Goal: Transaction & Acquisition: Purchase product/service

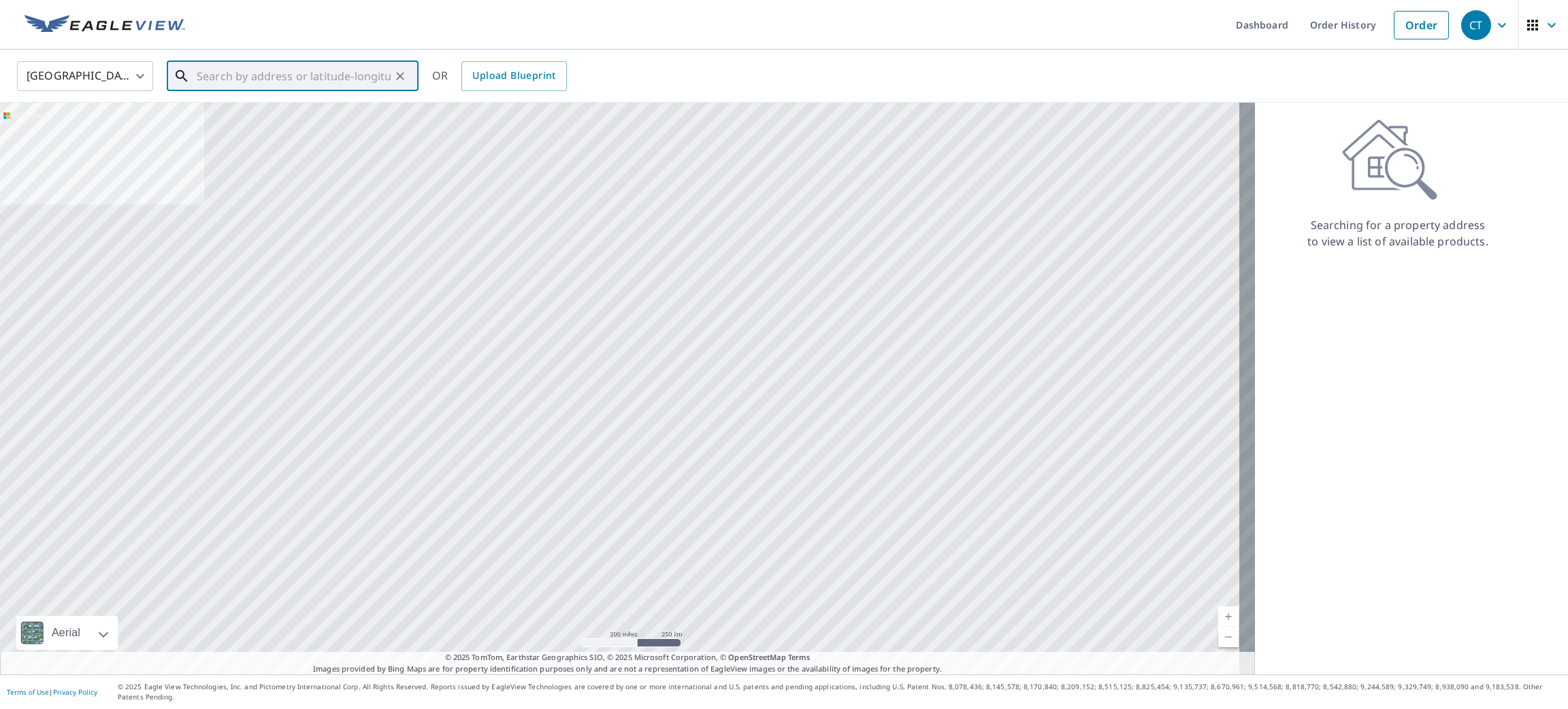
click at [381, 67] on input "text" at bounding box center [293, 76] width 194 height 38
paste input "[STREET_ADDRESS]"
click at [311, 106] on li "8140 Lake Ridge Dr Willowbrook, IL 60527" at bounding box center [293, 122] width 252 height 46
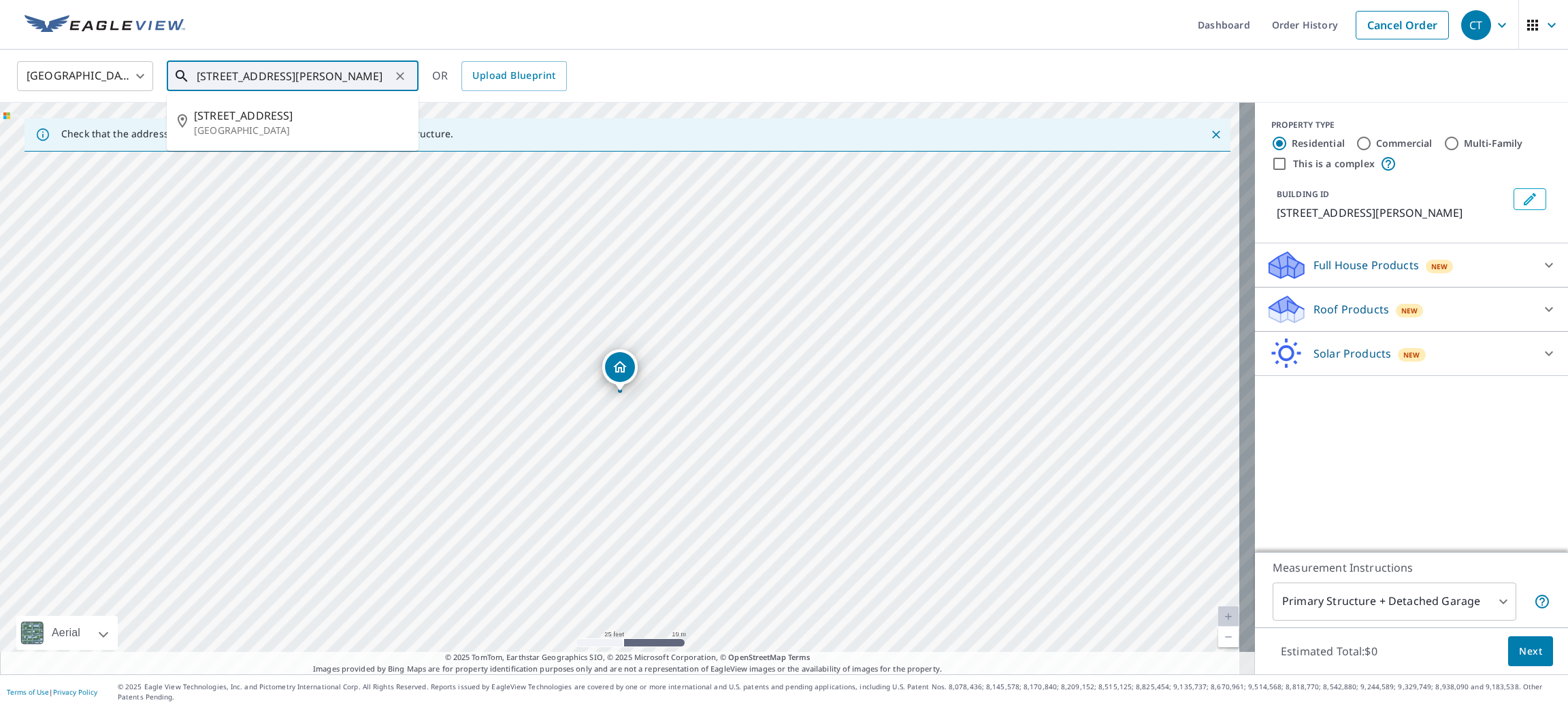
click at [355, 79] on input "8140 Lake Ridge Dr Willowbrook, IL 60527" at bounding box center [293, 76] width 194 height 38
drag, startPoint x: 302, startPoint y: 71, endPoint x: 716, endPoint y: 92, distance: 414.5
click at [713, 90] on div "United States US ​ 8140 Lake Ridge Dr Willowbrook, IL 60527 ​ 8140 Lake Ridge D…" at bounding box center [778, 76] width 1544 height 32
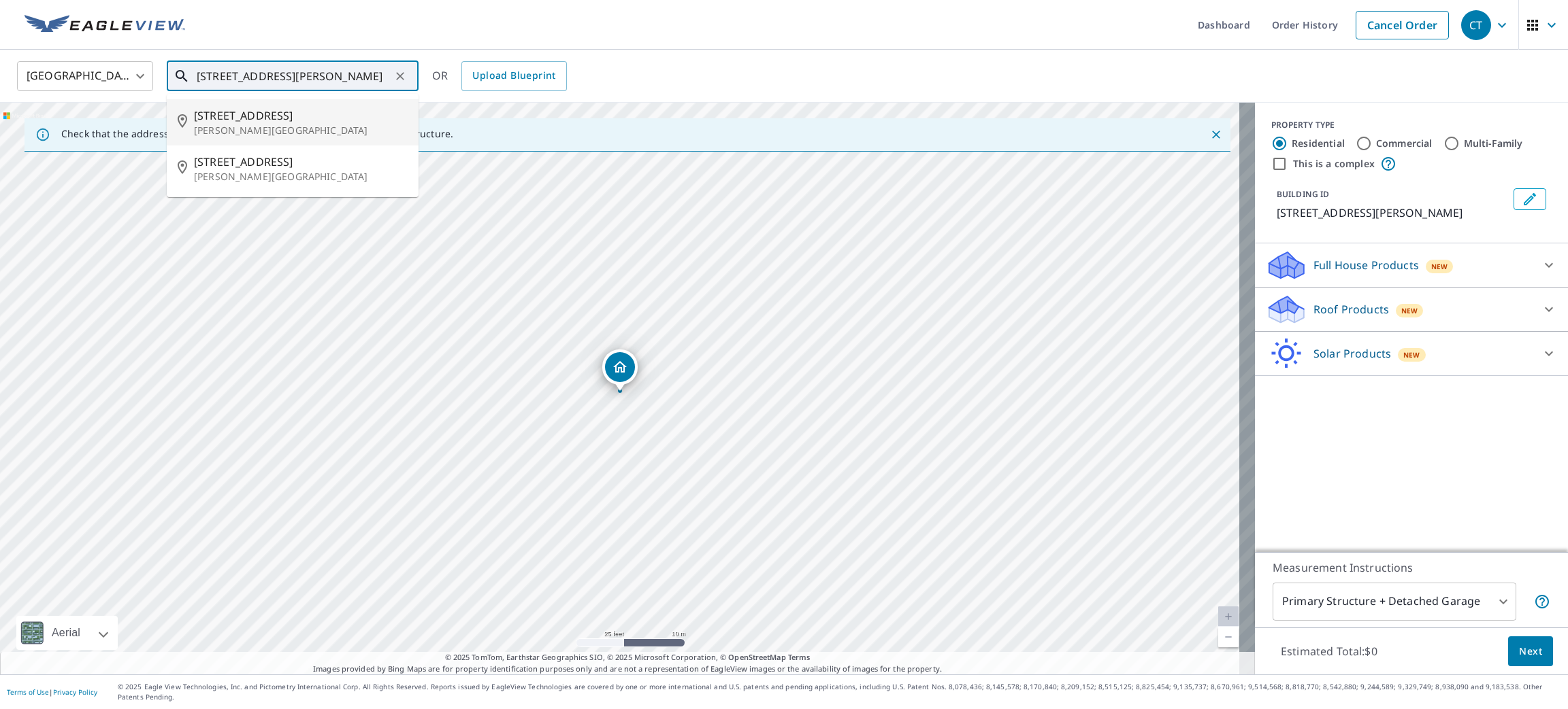
click at [336, 131] on p "[PERSON_NAME][GEOGRAPHIC_DATA]" at bounding box center [300, 130] width 213 height 13
type input "[STREET_ADDRESS][PERSON_NAME]"
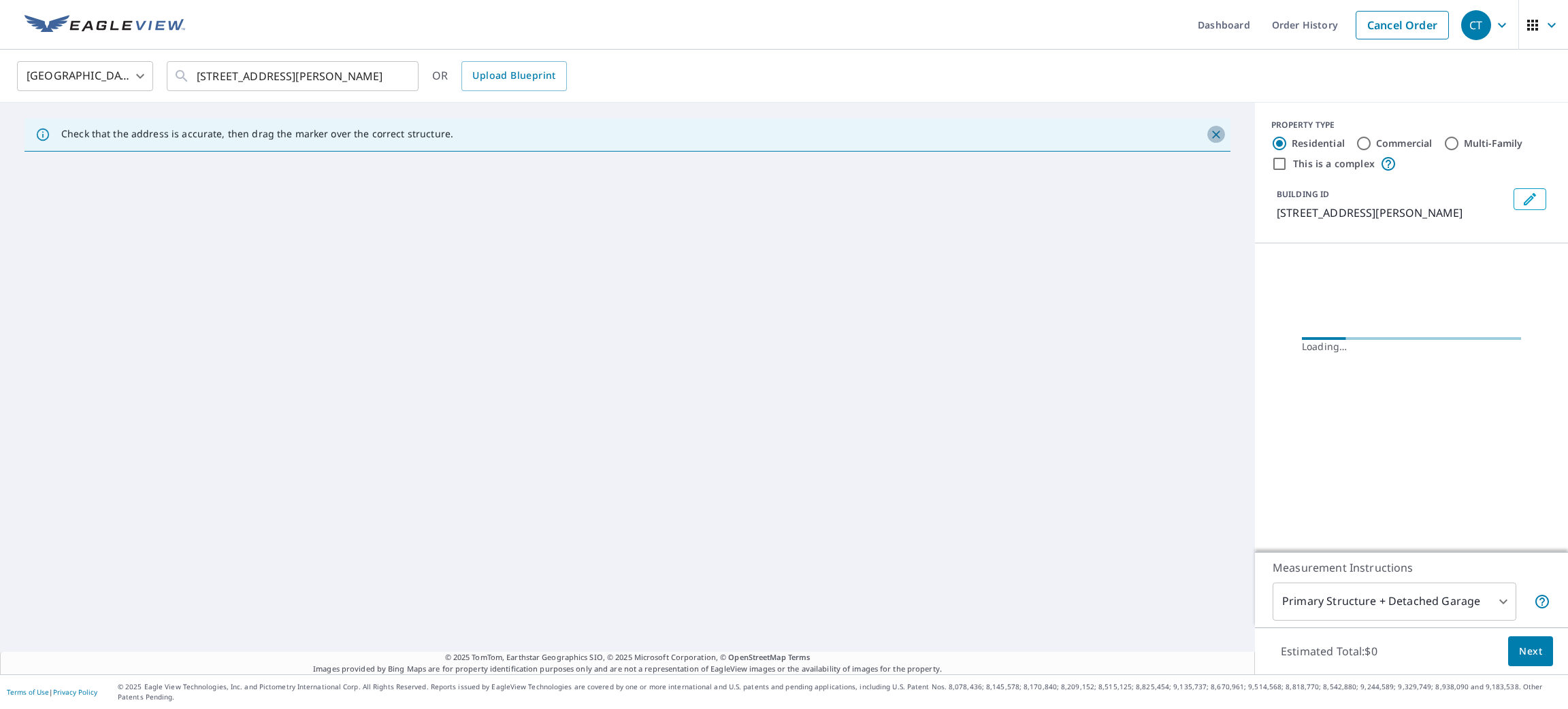
click at [1209, 129] on icon "Close" at bounding box center [1216, 134] width 13 height 13
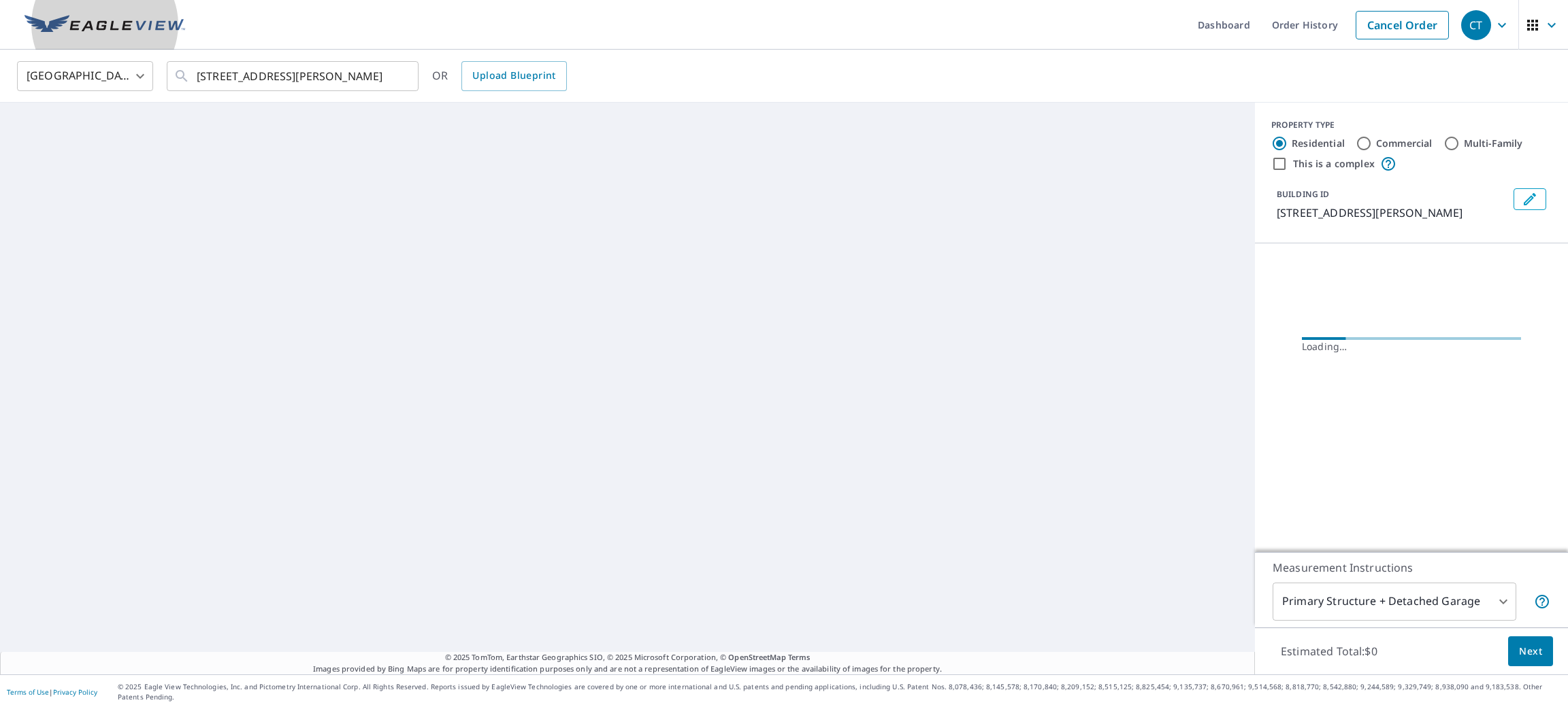
click at [113, 40] on link at bounding box center [104, 25] width 177 height 50
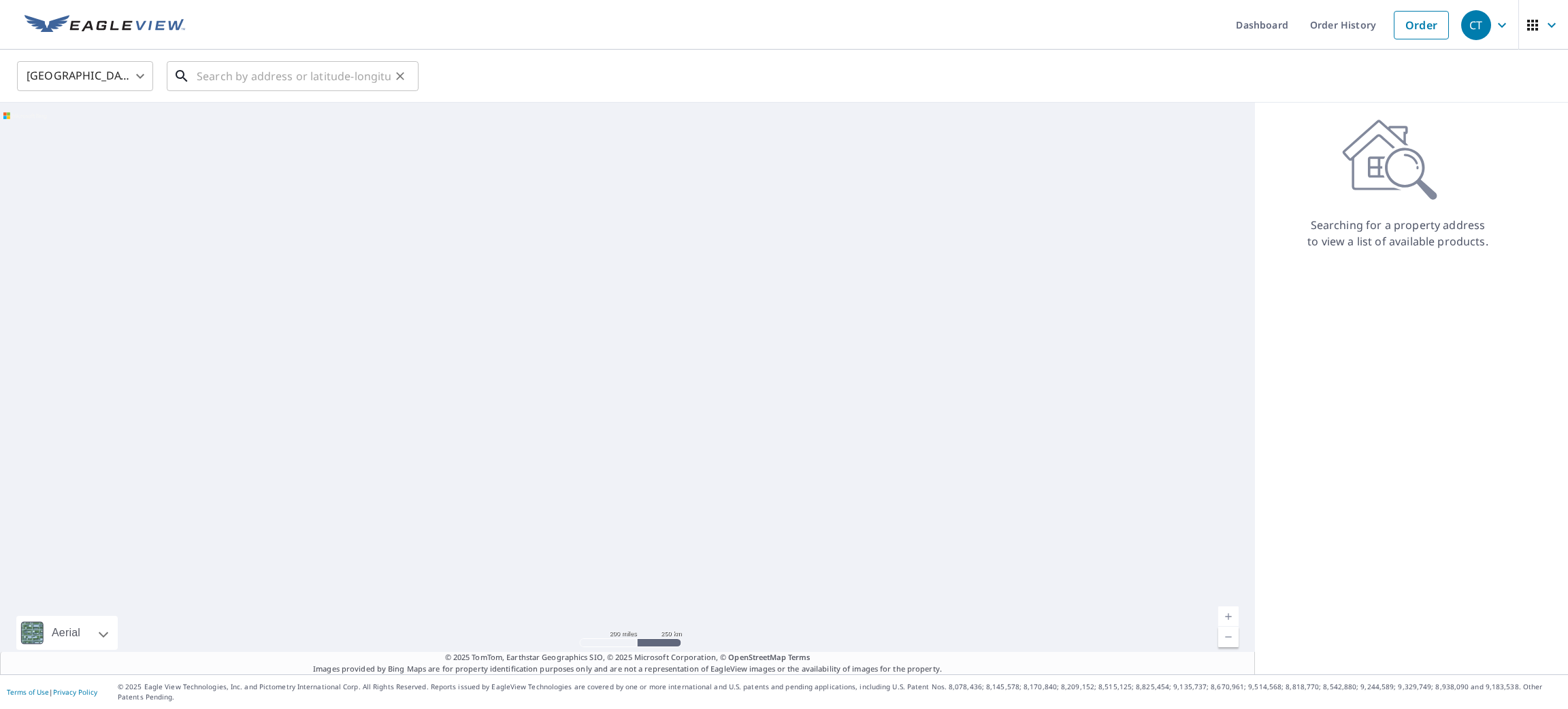
click at [303, 75] on input "text" at bounding box center [293, 76] width 194 height 38
paste input "[STREET_ADDRESS]"
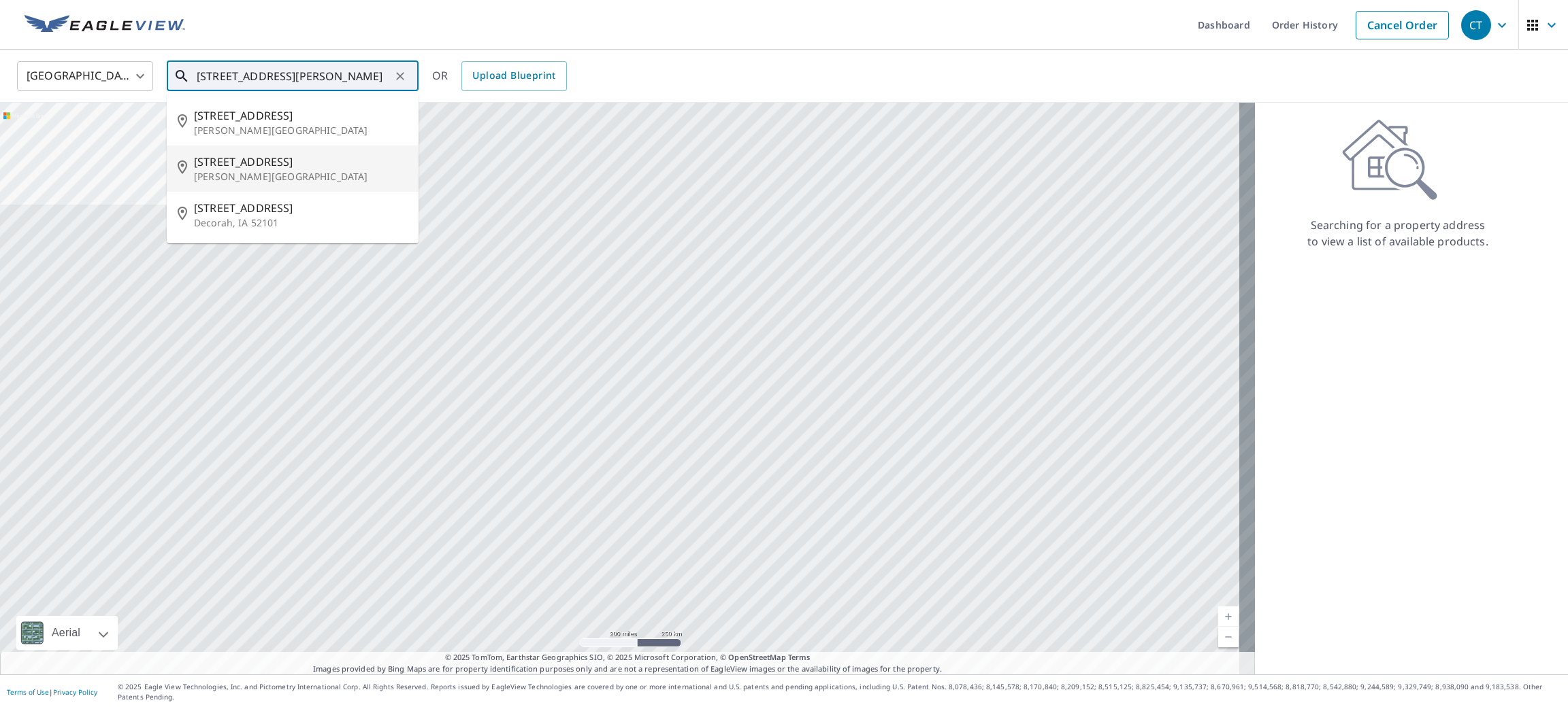
click at [298, 145] on li "[STREET_ADDRESS][PERSON_NAME]" at bounding box center [293, 168] width 252 height 46
type input "[STREET_ADDRESS][PERSON_NAME]"
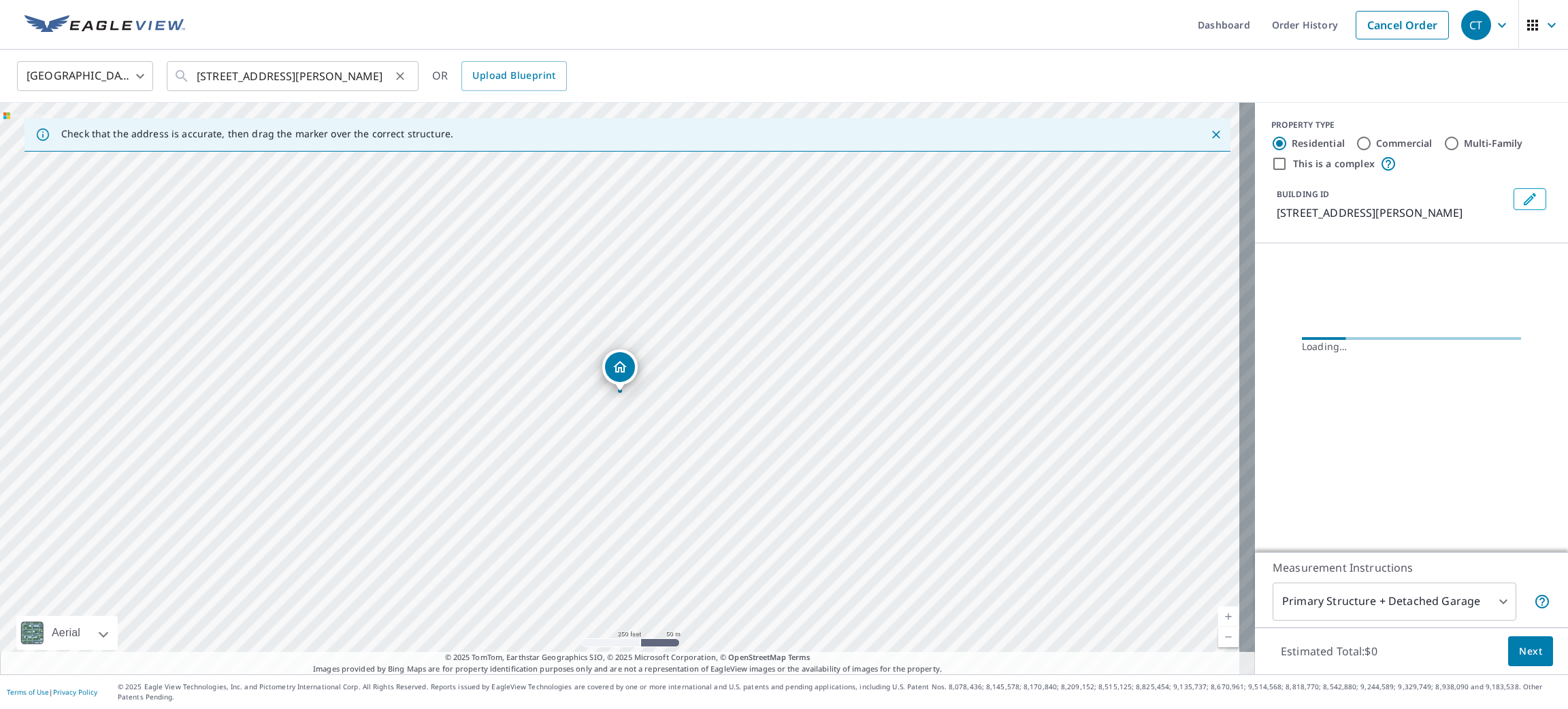
click at [393, 71] on button "Clear" at bounding box center [401, 76] width 19 height 19
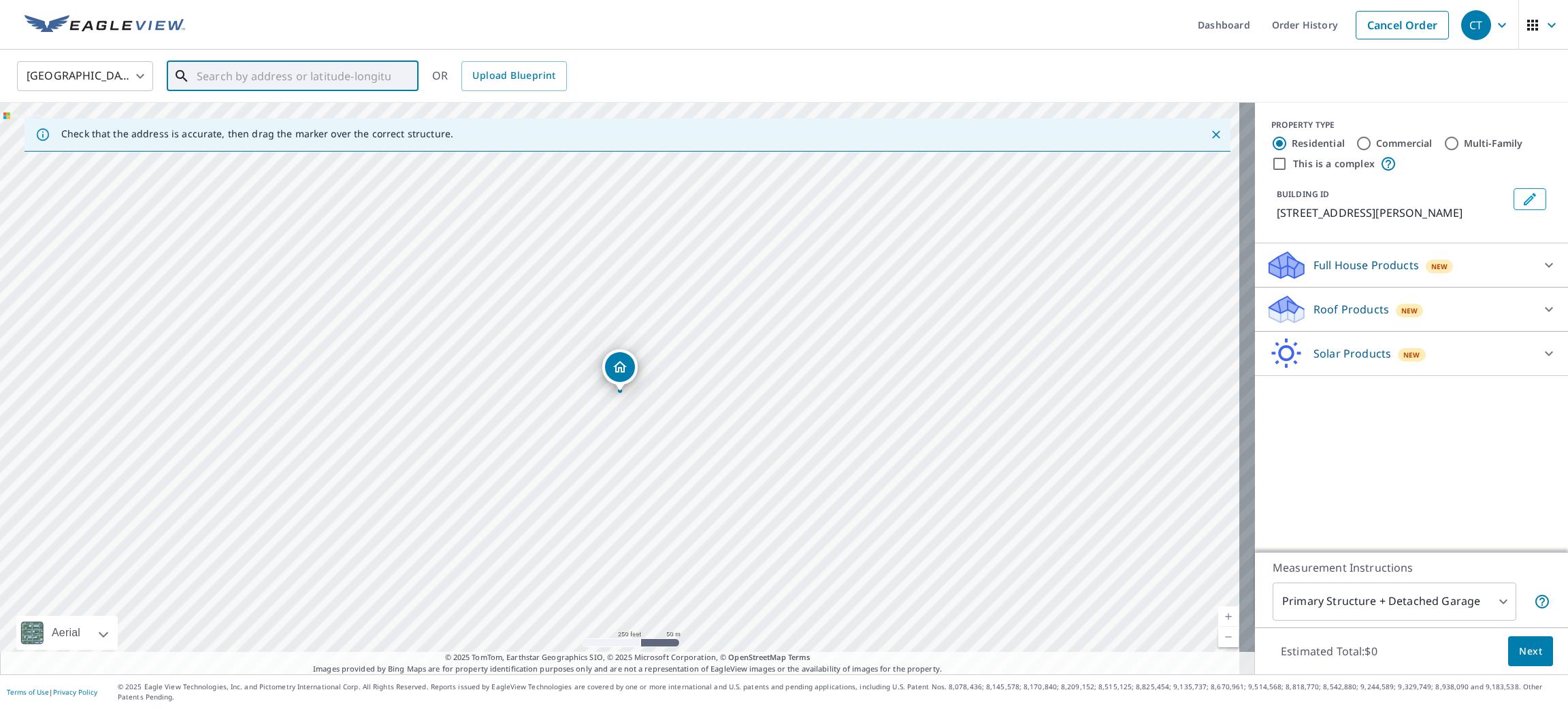
paste input "[STREET_ADDRESS]"
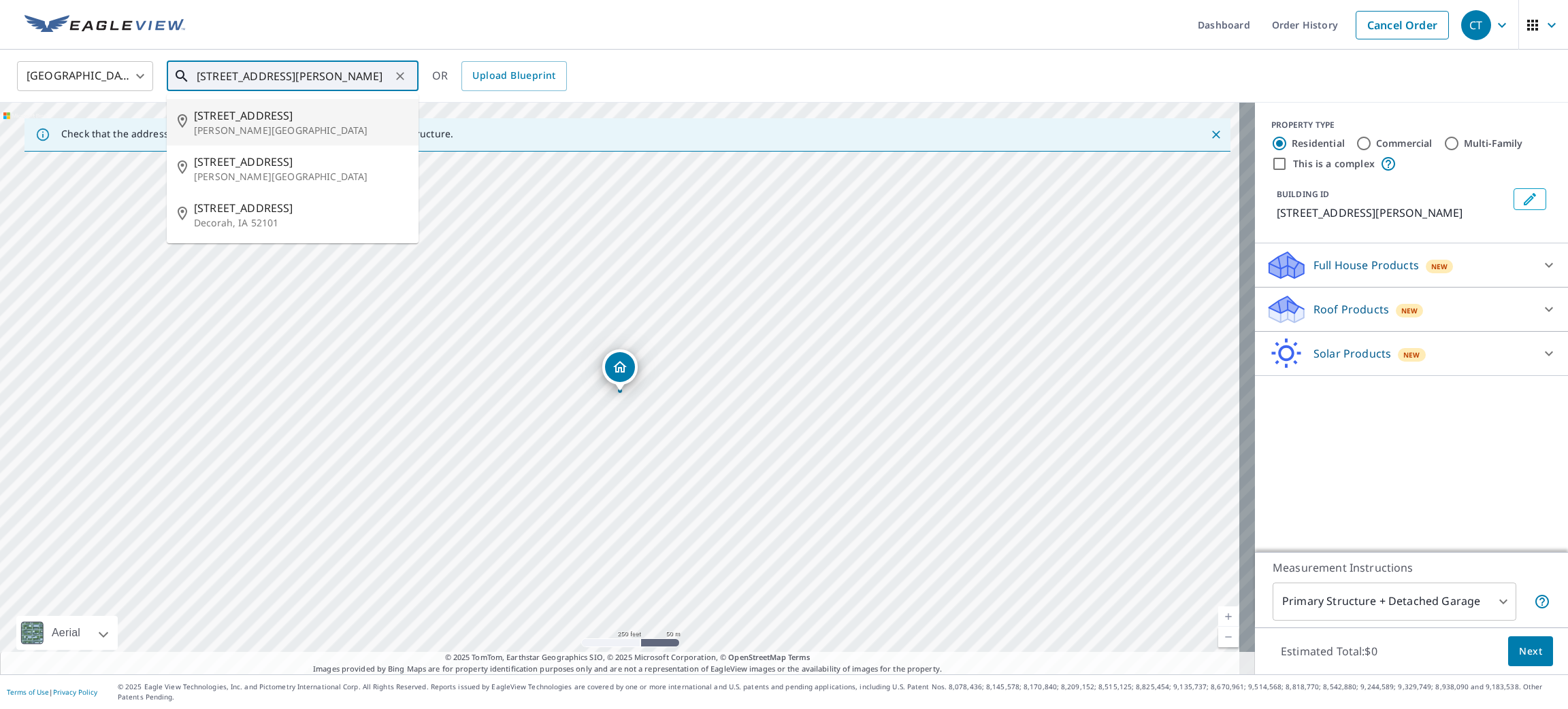
click at [325, 119] on span "[STREET_ADDRESS]" at bounding box center [300, 115] width 213 height 16
type input "[STREET_ADDRESS][PERSON_NAME]"
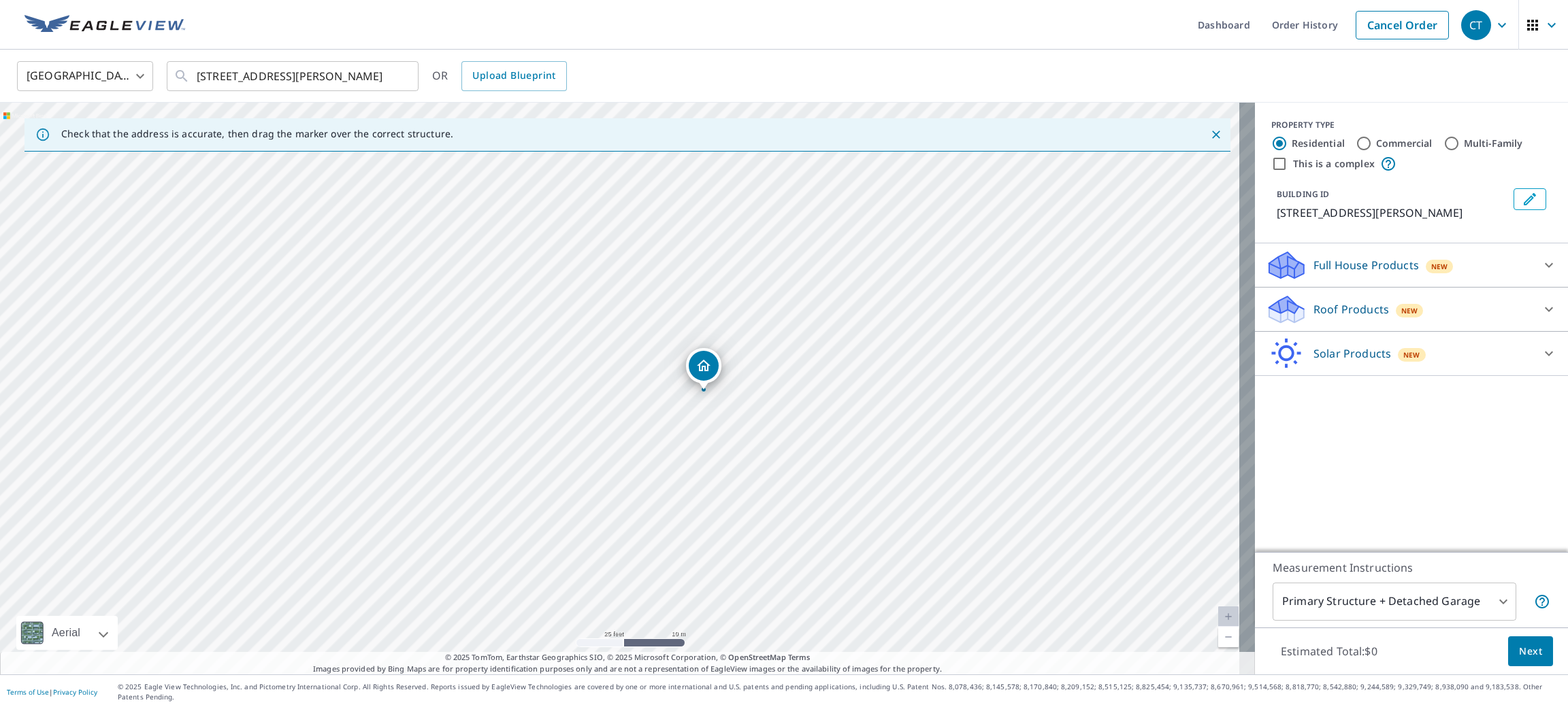
drag, startPoint x: 707, startPoint y: 359, endPoint x: 702, endPoint y: 368, distance: 10.3
drag, startPoint x: 576, startPoint y: 436, endPoint x: 579, endPoint y: 447, distance: 11.4
click at [1541, 315] on icon at bounding box center [1548, 309] width 16 height 16
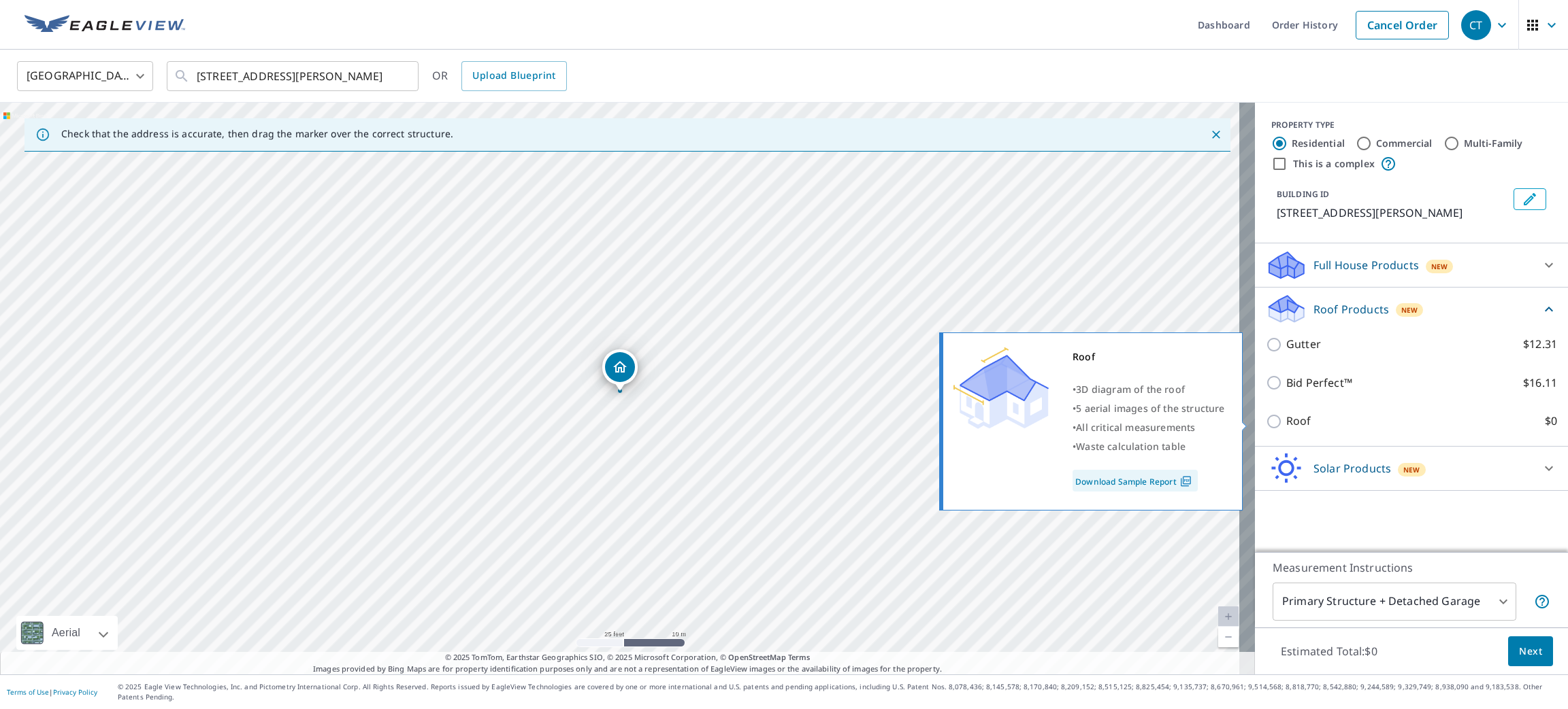
click at [1287, 416] on p "Roof" at bounding box center [1299, 421] width 26 height 17
click at [1279, 416] on input "Roof $0" at bounding box center [1276, 421] width 21 height 16
checkbox input "true"
type input "3"
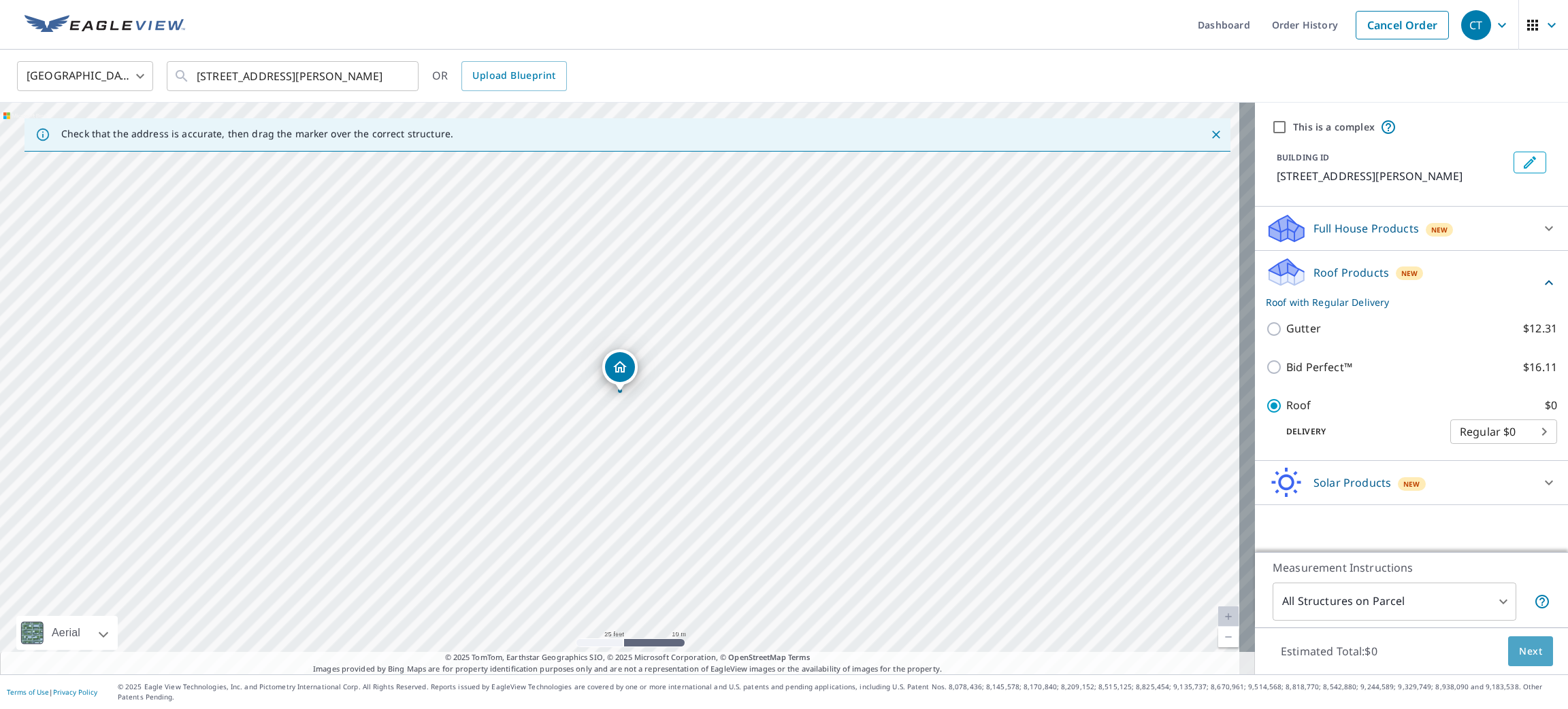
click at [1525, 658] on span "Next" at bounding box center [1530, 652] width 23 height 17
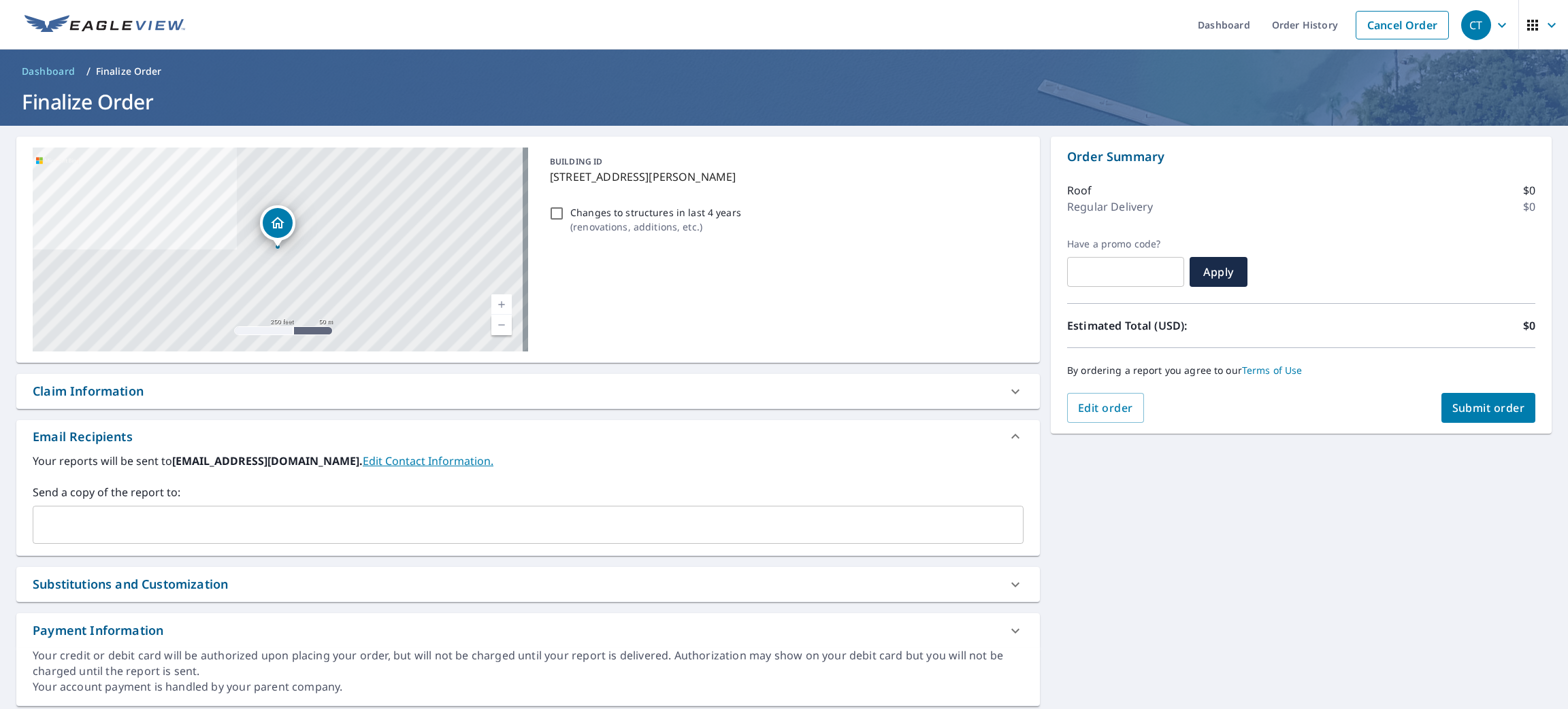
click at [1453, 405] on span "Submit order" at bounding box center [1488, 408] width 73 height 15
checkbox input "true"
